Goal: Share content

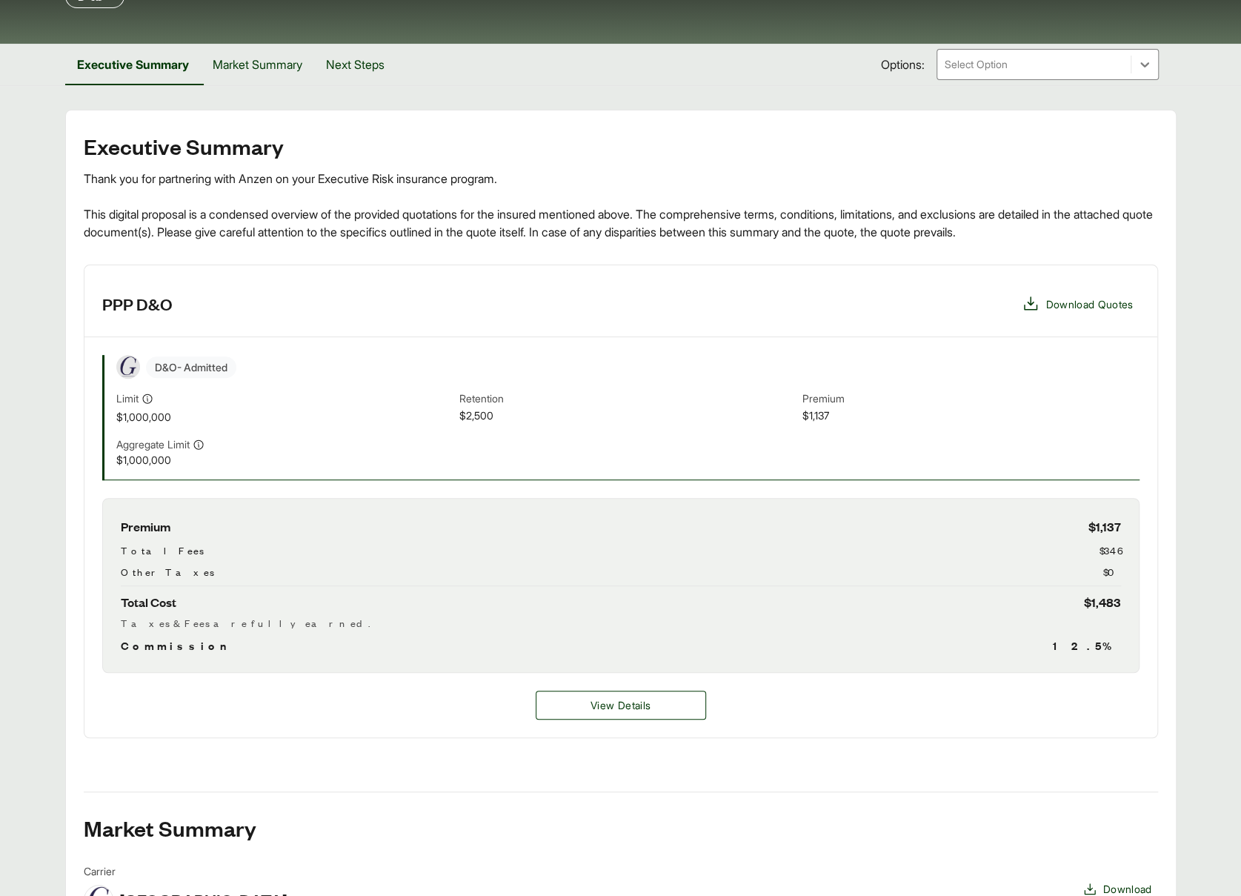
scroll to position [49, 0]
